Goal: Information Seeking & Learning: Compare options

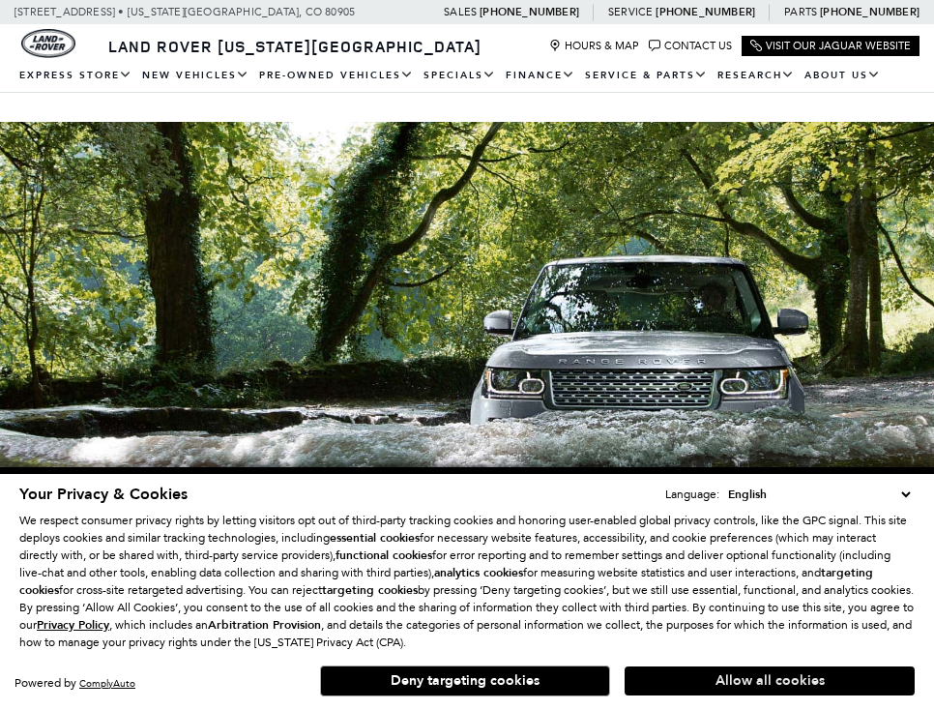
click at [696, 681] on button "Allow all cookies" at bounding box center [770, 681] width 290 height 29
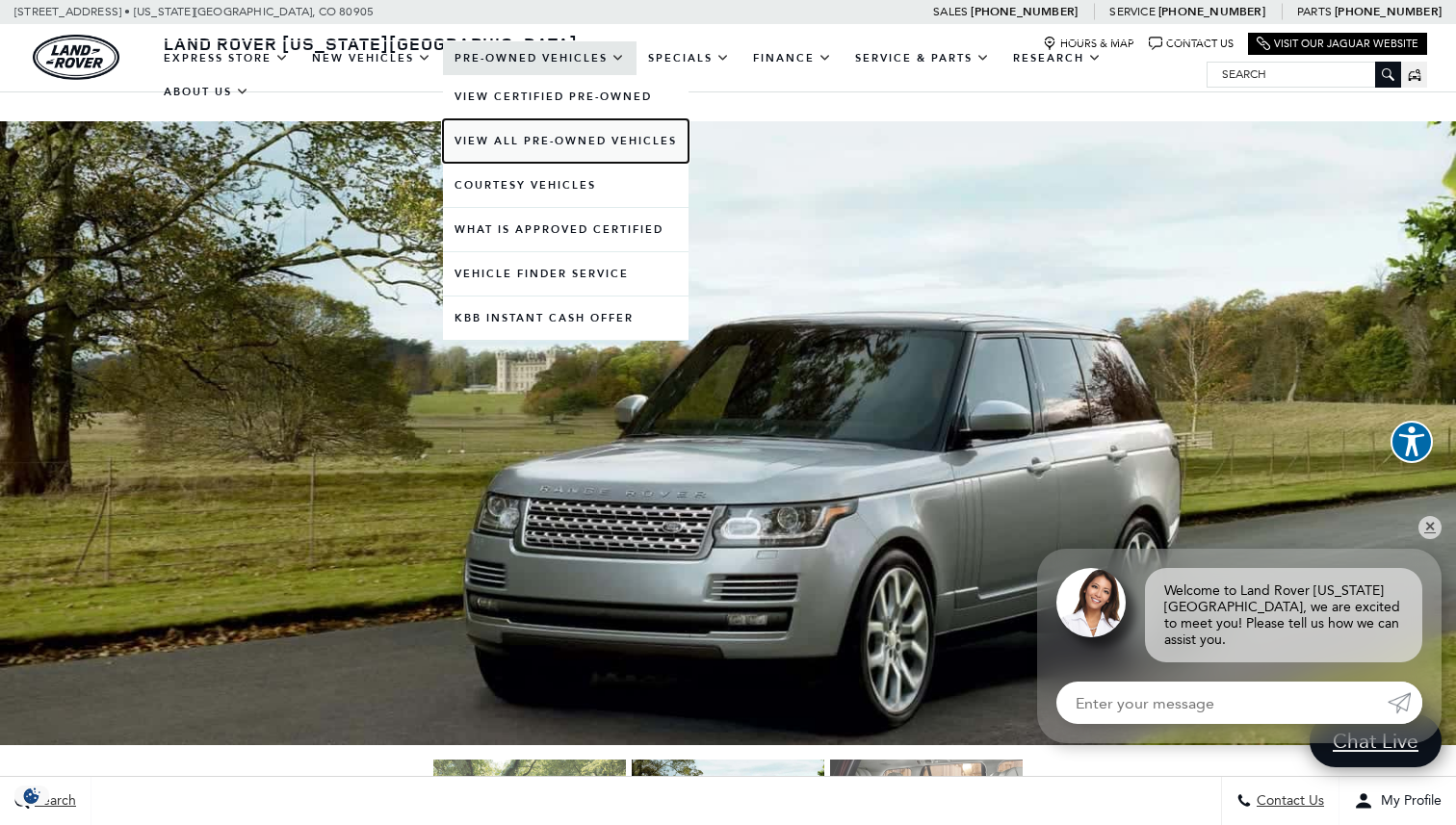
click at [505, 137] on link "View All Pre-Owned Vehicles" at bounding box center [565, 141] width 246 height 44
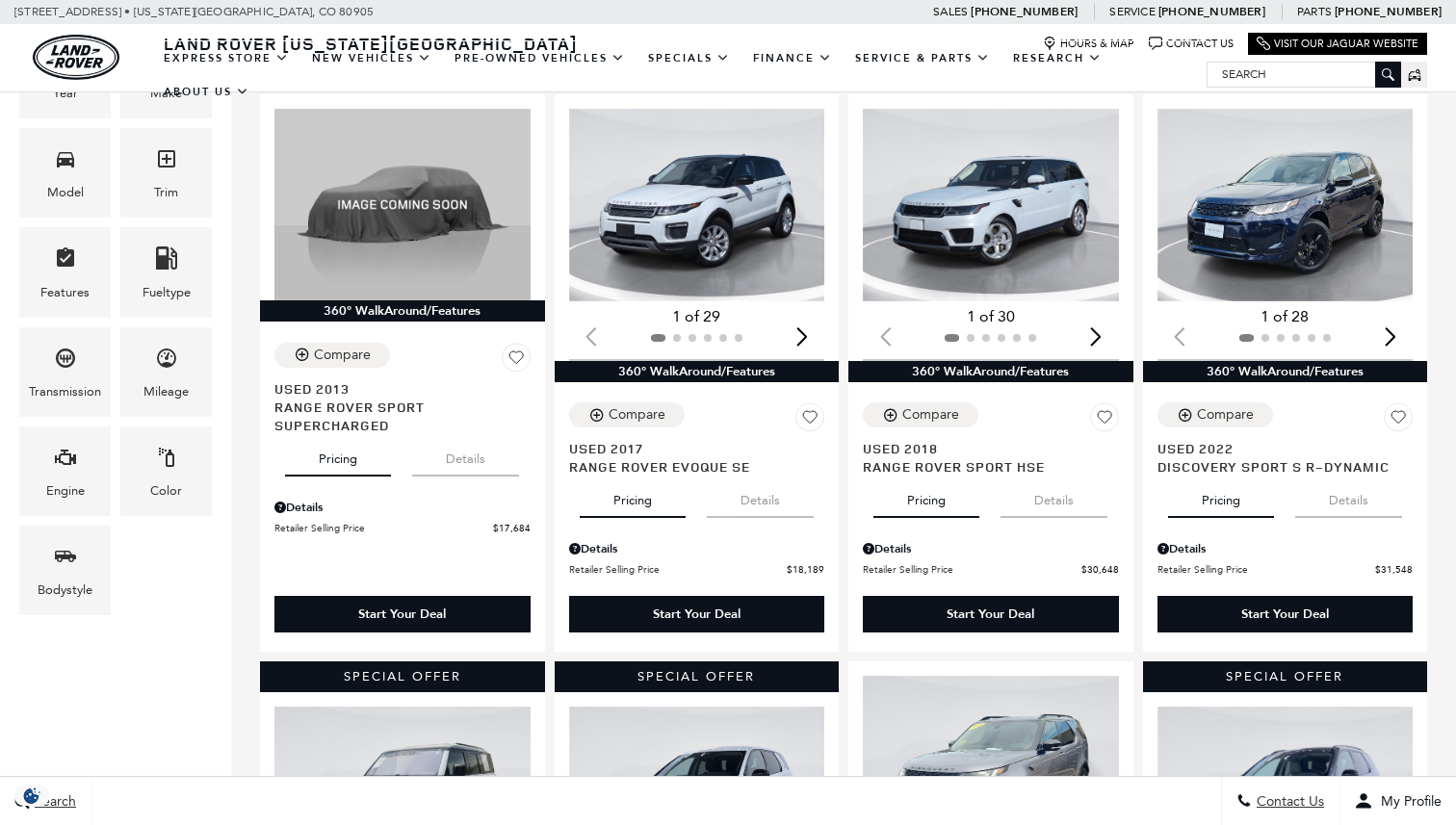
scroll to position [403, 0]
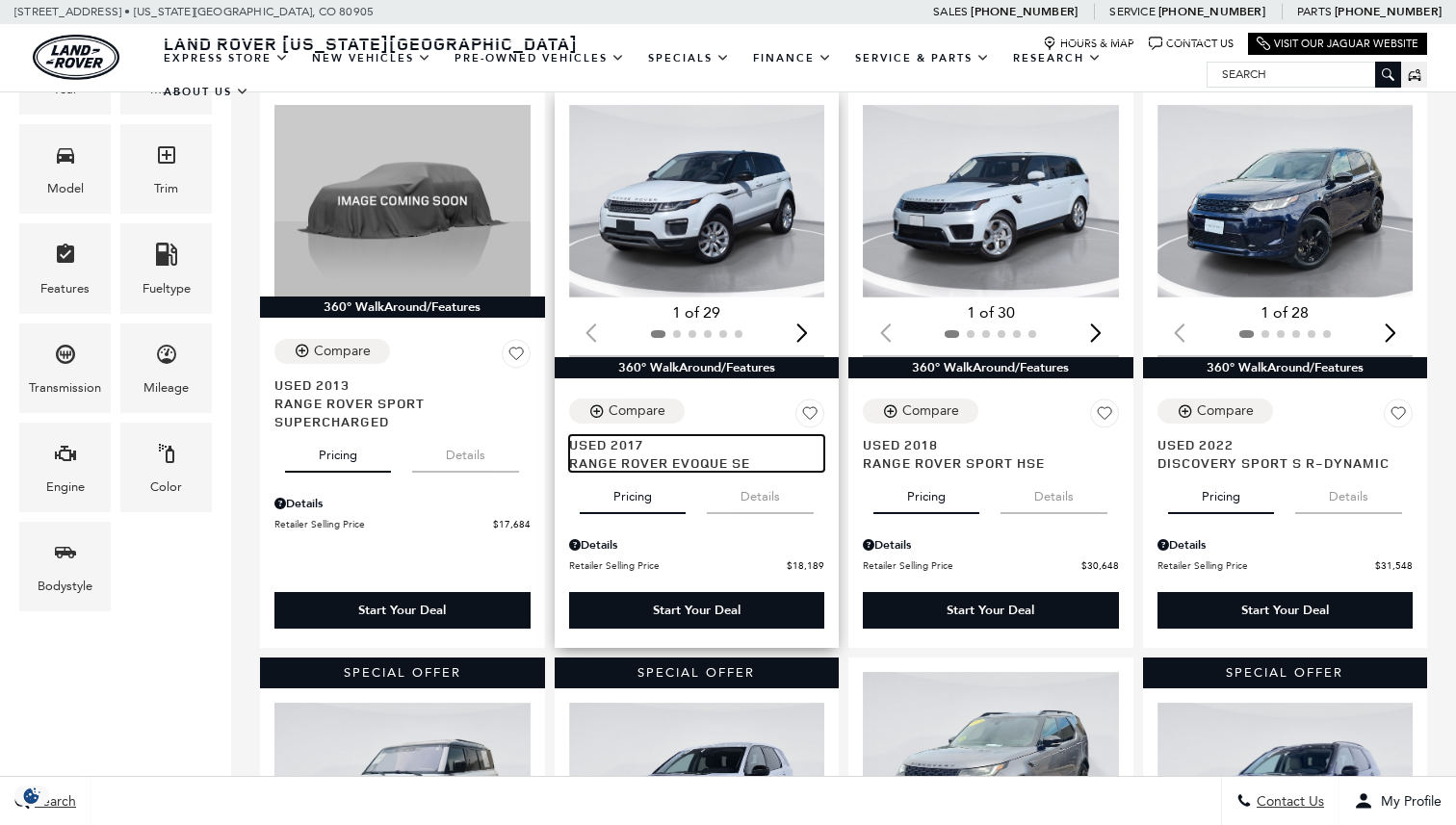
click at [670, 454] on span "Range Rover Evoque SE" at bounding box center [690, 463] width 242 height 18
click at [621, 454] on span "Range Rover Evoque SE" at bounding box center [690, 463] width 242 height 18
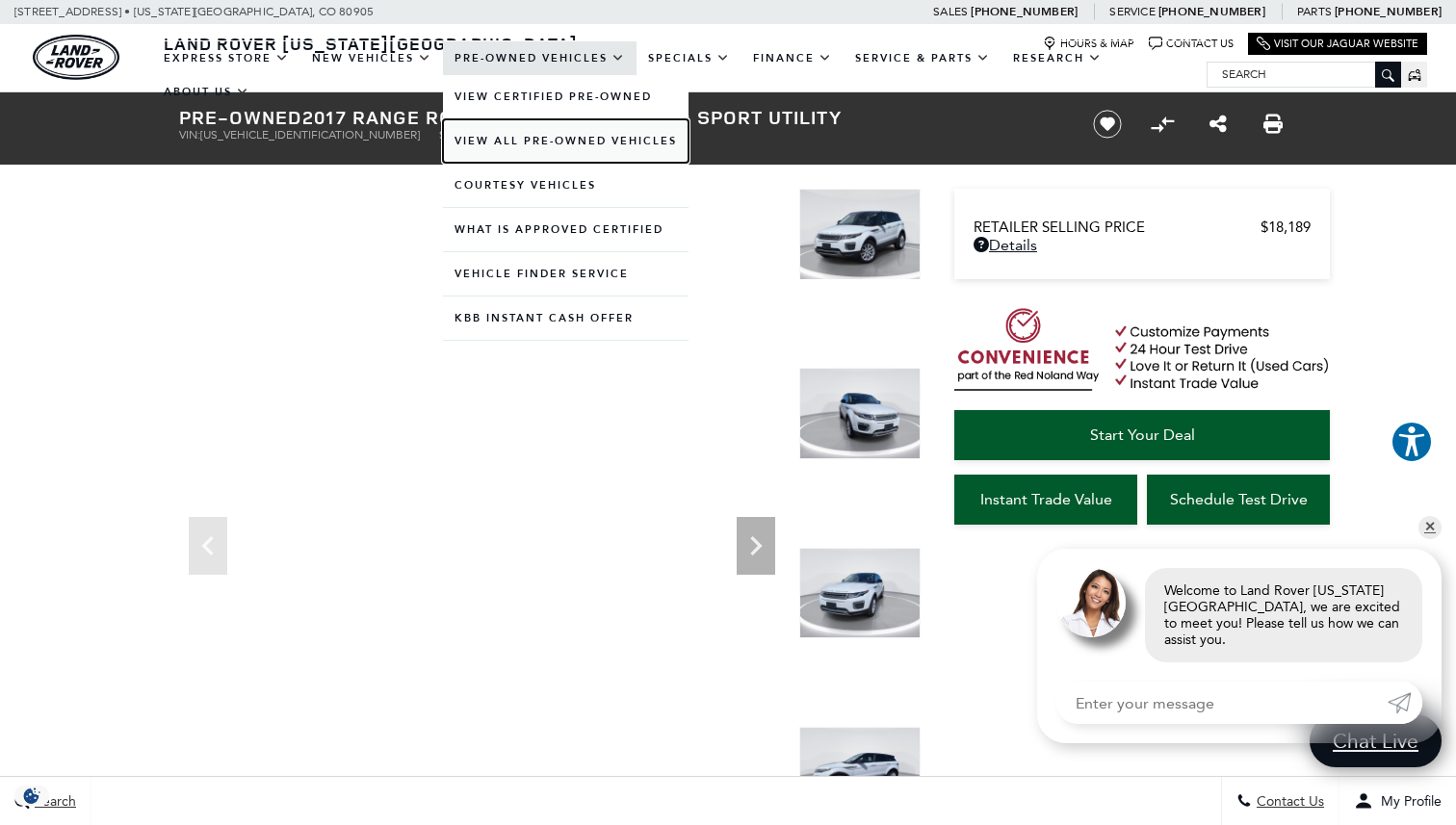
click at [531, 143] on link "View All Pre-Owned Vehicles" at bounding box center [565, 141] width 246 height 44
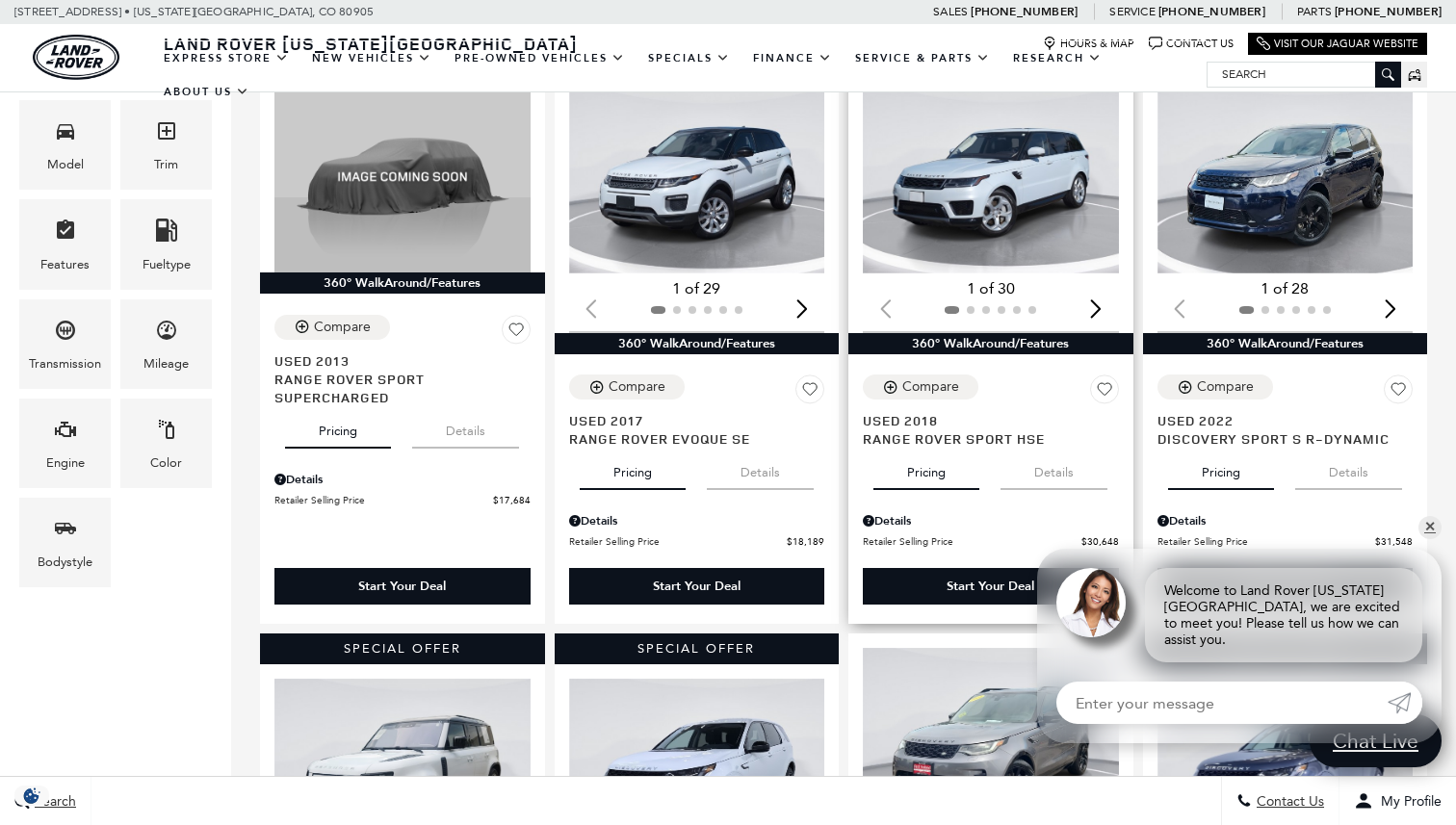
click at [939, 300] on div at bounding box center [990, 309] width 256 height 21
click at [998, 159] on img "1 / 2" at bounding box center [990, 176] width 256 height 192
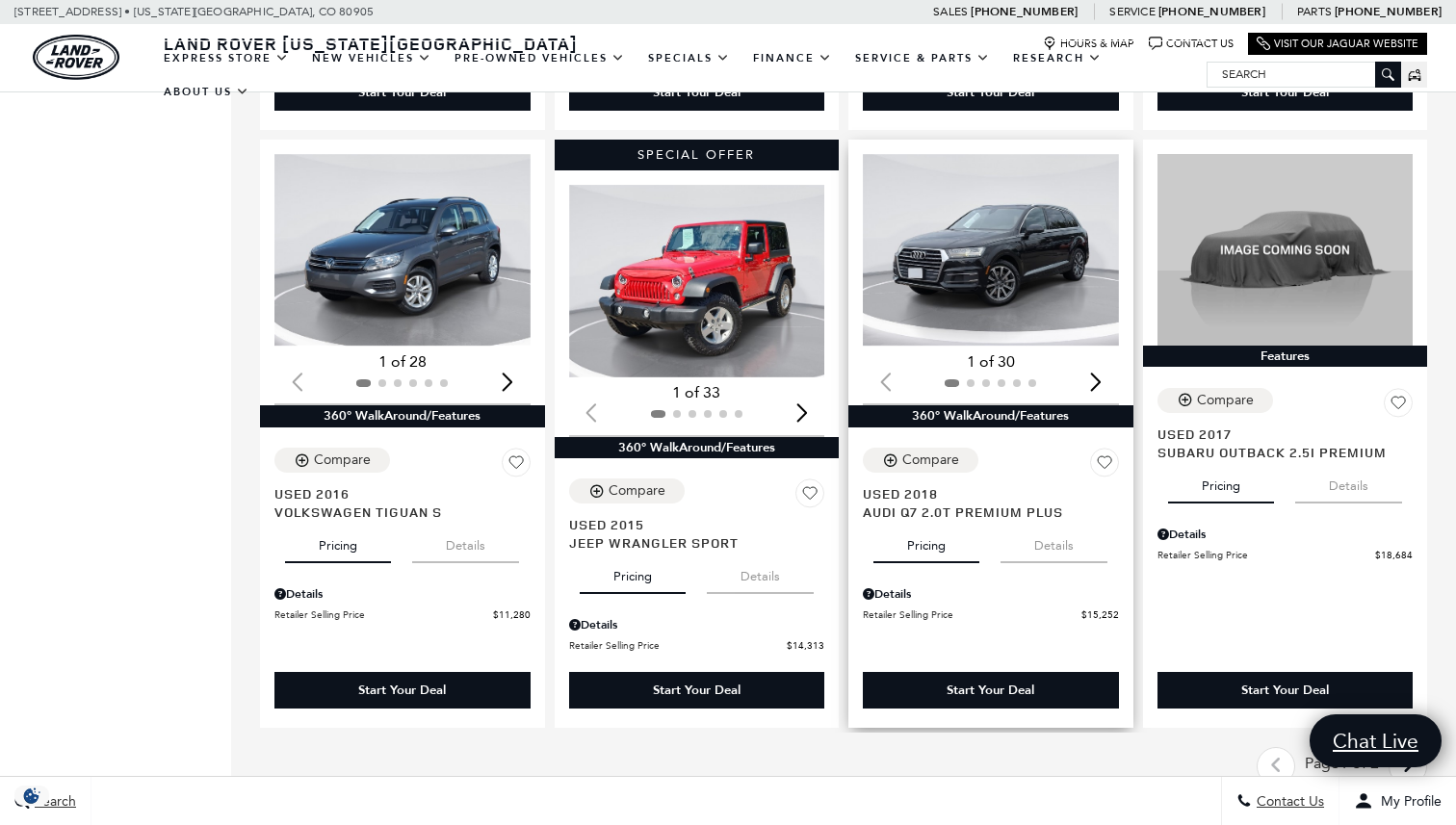
scroll to position [2769, 0]
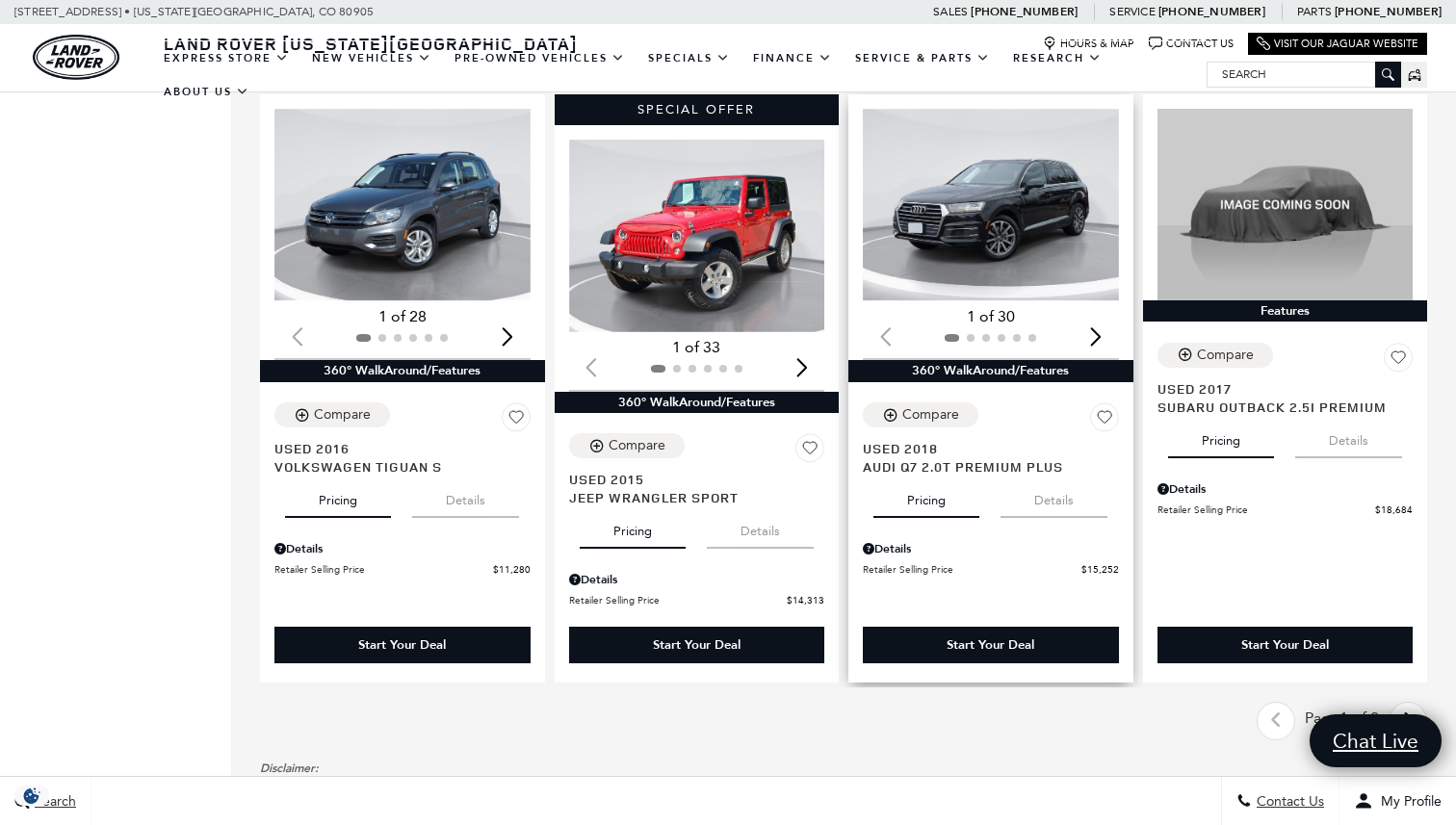
click at [916, 402] on div "Compare Save This Vehicle - Used 2018 Audi Q7 2.0T Premium Plus" at bounding box center [990, 439] width 256 height 74
click at [896, 457] on span "Audi Q7 2.0T Premium Plus" at bounding box center [983, 466] width 242 height 18
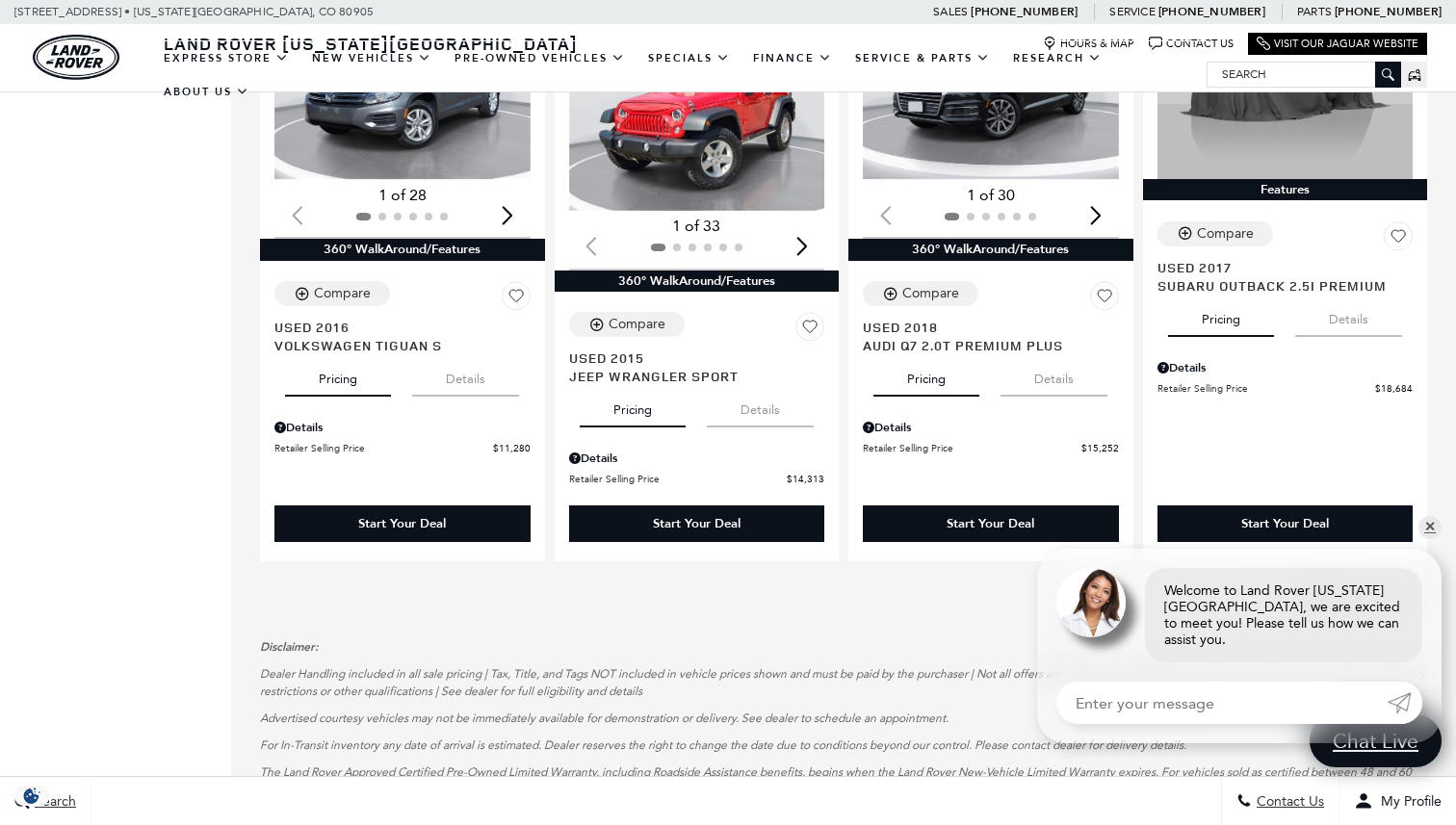
scroll to position [2900, 0]
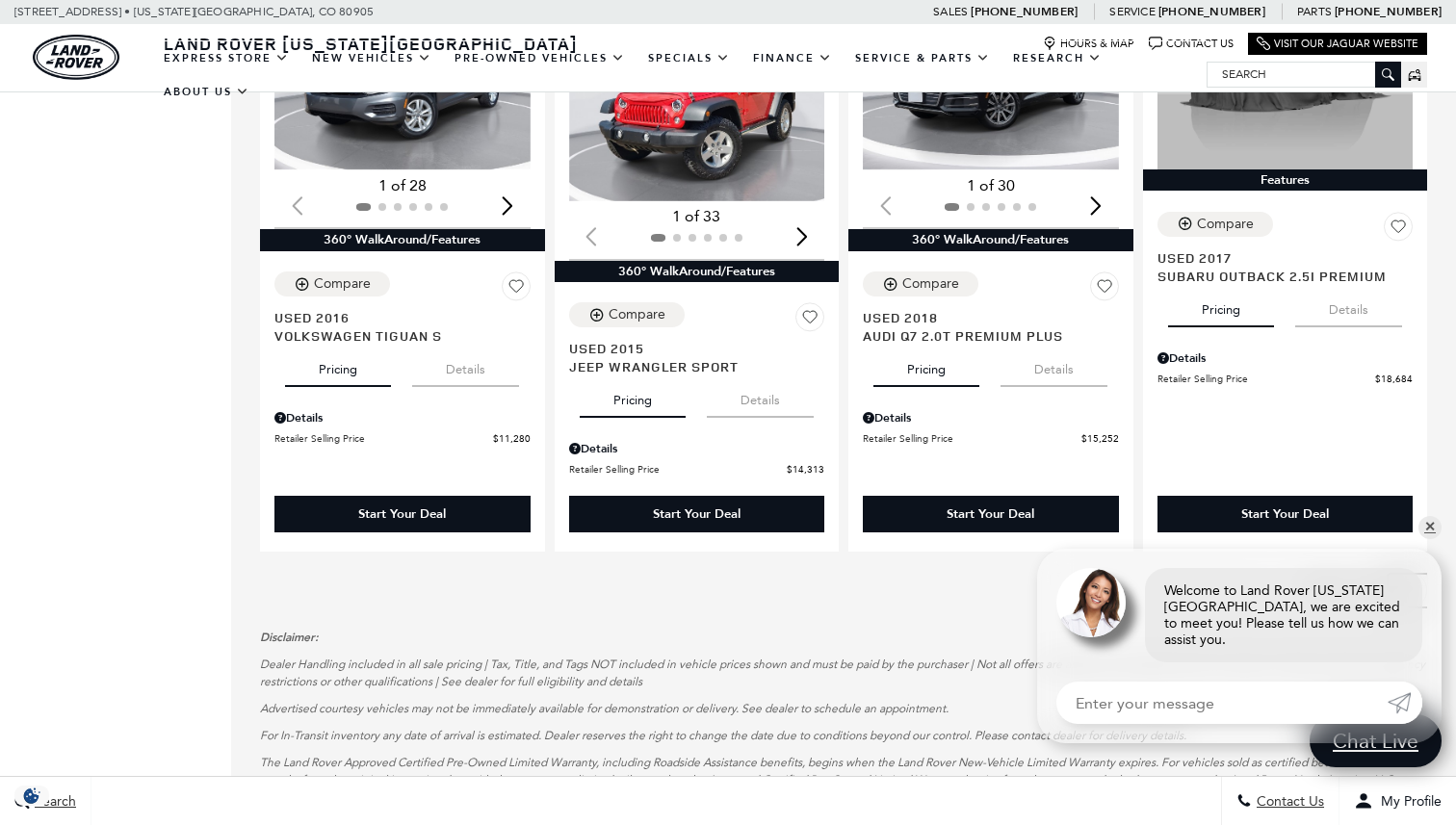
click at [1406, 574] on icon "next page" at bounding box center [1407, 589] width 13 height 31
